Goal: Task Accomplishment & Management: Manage account settings

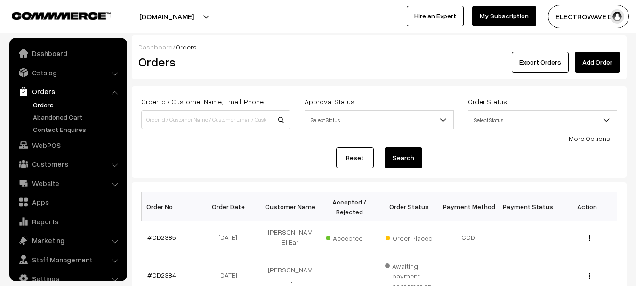
scroll to position [15, 0]
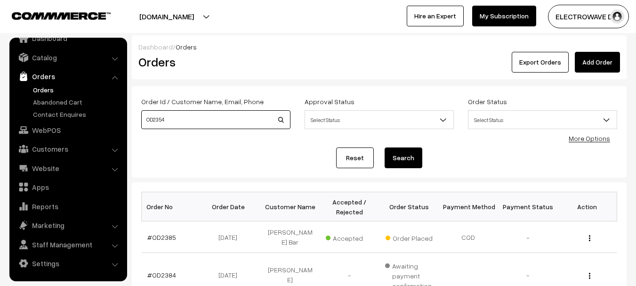
type input "OD2354"
click at [385, 147] on button "Search" at bounding box center [404, 157] width 38 height 21
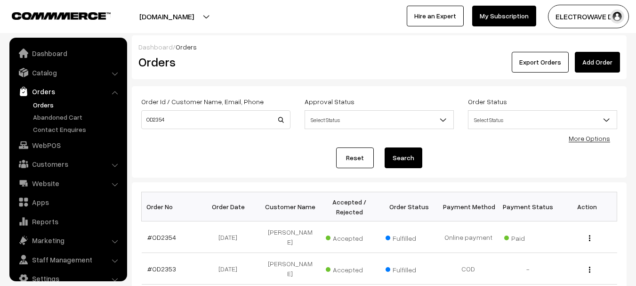
scroll to position [15, 0]
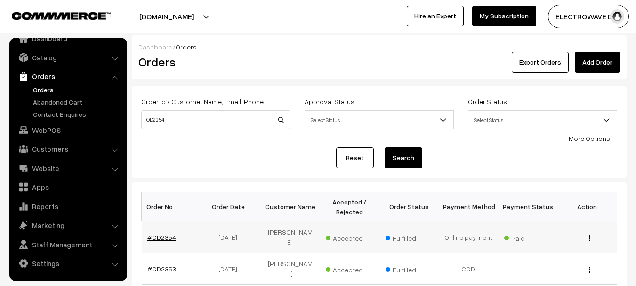
click at [157, 233] on link "#OD2354" at bounding box center [161, 237] width 29 height 8
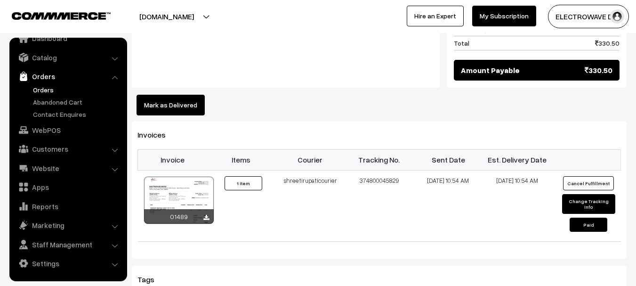
scroll to position [565, 0]
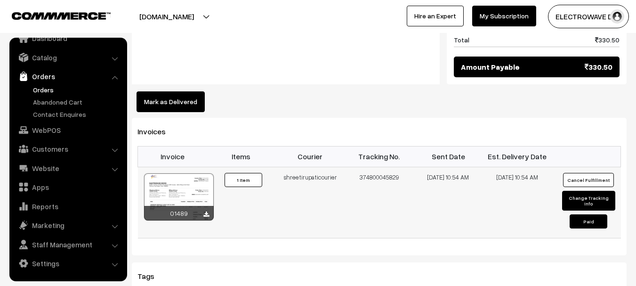
click at [306, 167] on td "shreetirupaticourier" at bounding box center [310, 202] width 69 height 71
copy td "shreetirupaticourier"
click at [371, 167] on td "374800045829" at bounding box center [379, 202] width 69 height 71
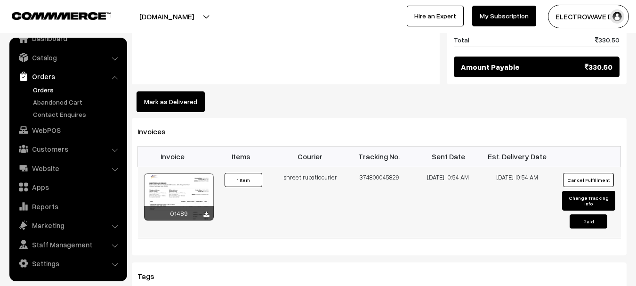
click at [371, 167] on td "374800045829" at bounding box center [379, 202] width 69 height 71
copy tr "374800045829"
click at [198, 13] on button "[DOMAIN_NAME]" at bounding box center [166, 17] width 121 height 24
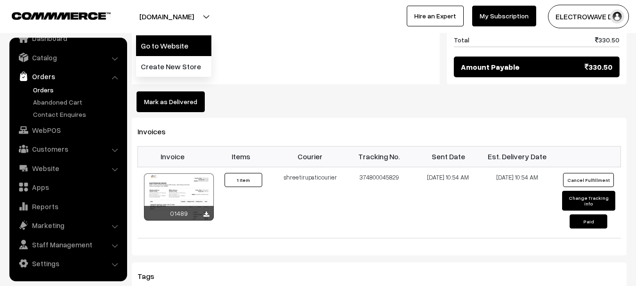
click at [189, 39] on link "Go to Website" at bounding box center [173, 45] width 75 height 21
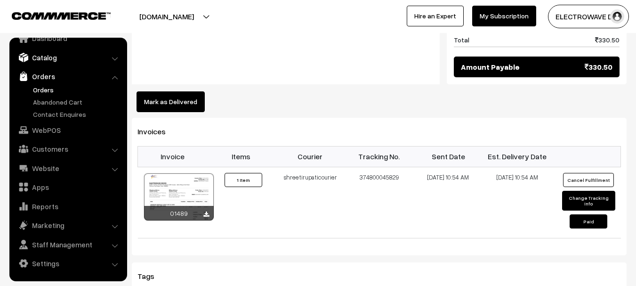
click at [57, 57] on link "Catalog" at bounding box center [68, 57] width 112 height 17
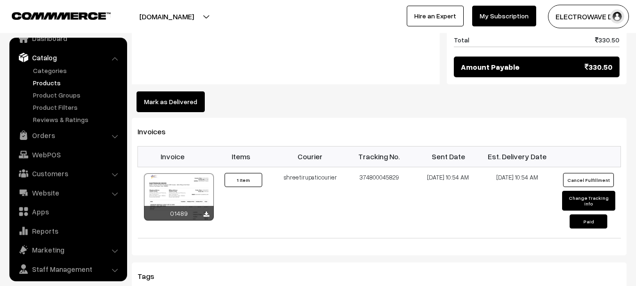
click at [43, 83] on link "Products" at bounding box center [77, 83] width 93 height 10
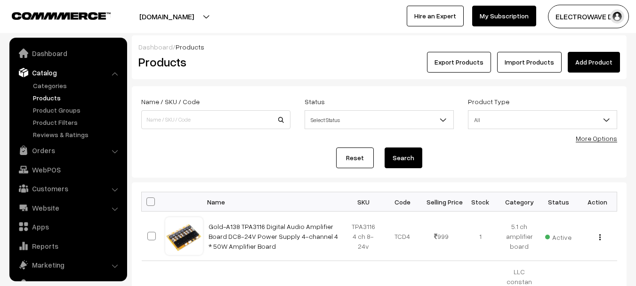
scroll to position [26, 0]
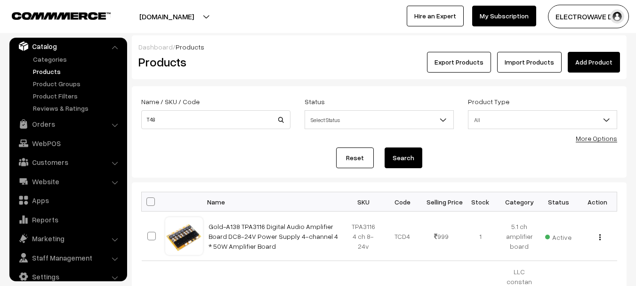
type input "T48"
click at [385, 147] on button "Search" at bounding box center [404, 157] width 38 height 21
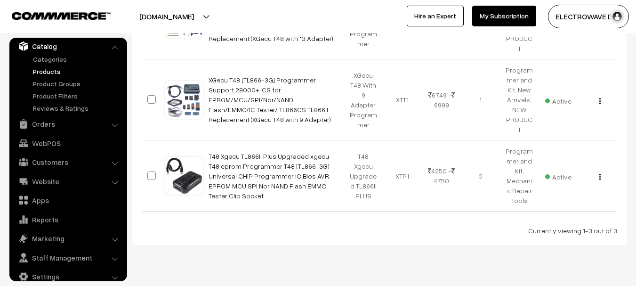
scroll to position [234, 0]
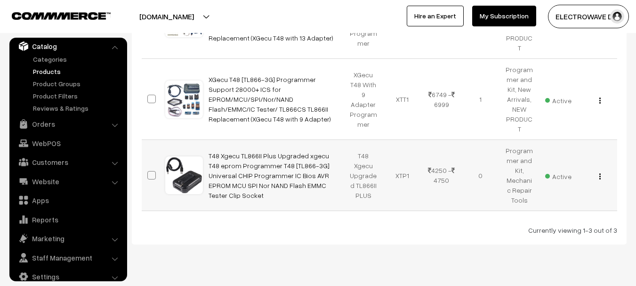
click at [599, 173] on img "button" at bounding box center [599, 176] width 1 height 6
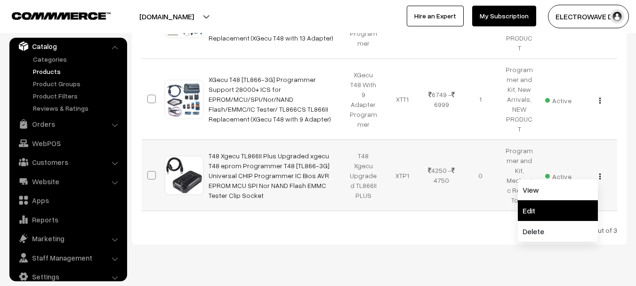
click at [535, 200] on link "Edit" at bounding box center [558, 210] width 80 height 21
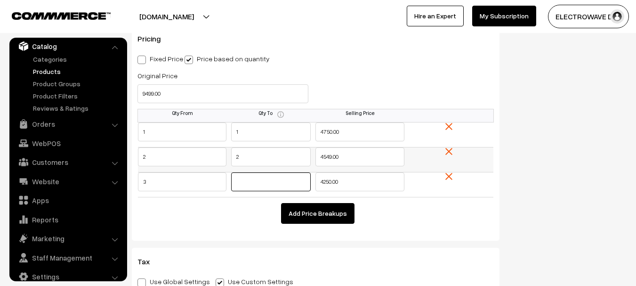
scroll to position [968, 0]
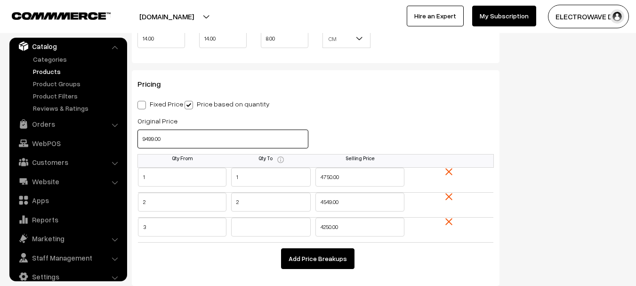
drag, startPoint x: 173, startPoint y: 138, endPoint x: 125, endPoint y: 146, distance: 48.9
click at [123, 150] on body "Thank you for showing interest. Our team will call you shortly. Close dhruvpro.…" at bounding box center [318, 210] width 636 height 2356
click at [402, 97] on div "Pricing Fixed Price Price based on quantity Original Price Selling Price 0.00 Q…" at bounding box center [316, 178] width 368 height 216
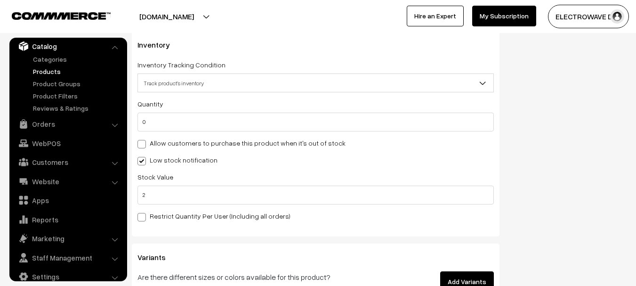
scroll to position [1439, 0]
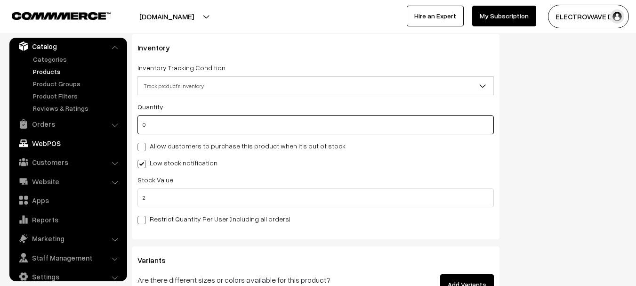
drag, startPoint x: 163, startPoint y: 127, endPoint x: 121, endPoint y: 138, distance: 44.4
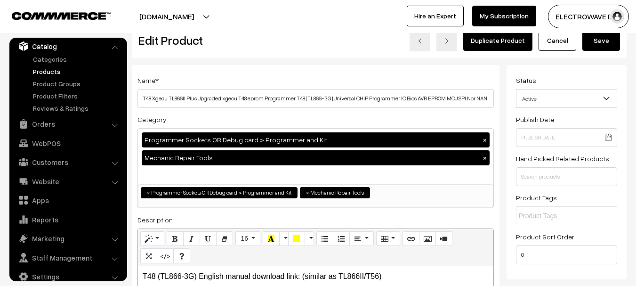
scroll to position [6, 0]
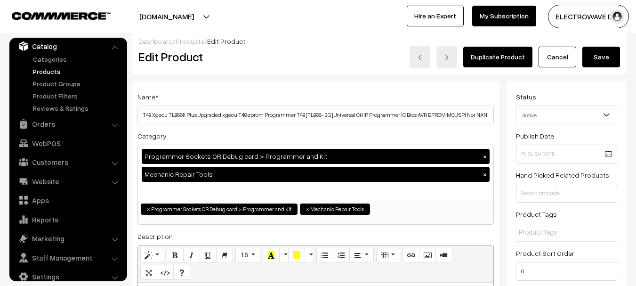
type input "5"
click at [602, 67] on div "Duplicate Product Cancel Save" at bounding box center [482, 57] width 275 height 22
click at [602, 61] on button "Save" at bounding box center [601, 57] width 38 height 21
